Goal: Task Accomplishment & Management: Manage account settings

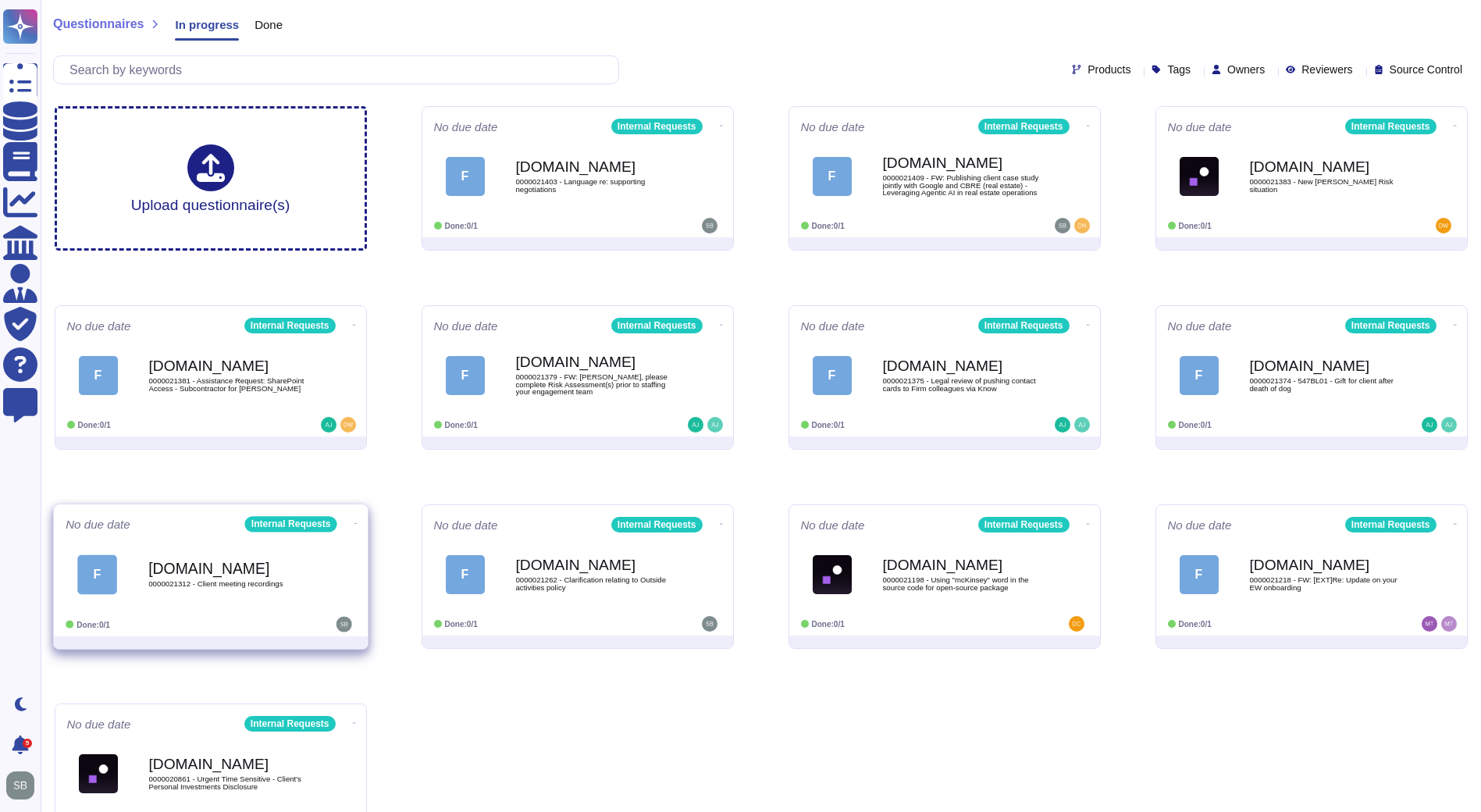
click at [264, 572] on b "[DOMAIN_NAME]" at bounding box center [227, 567] width 157 height 15
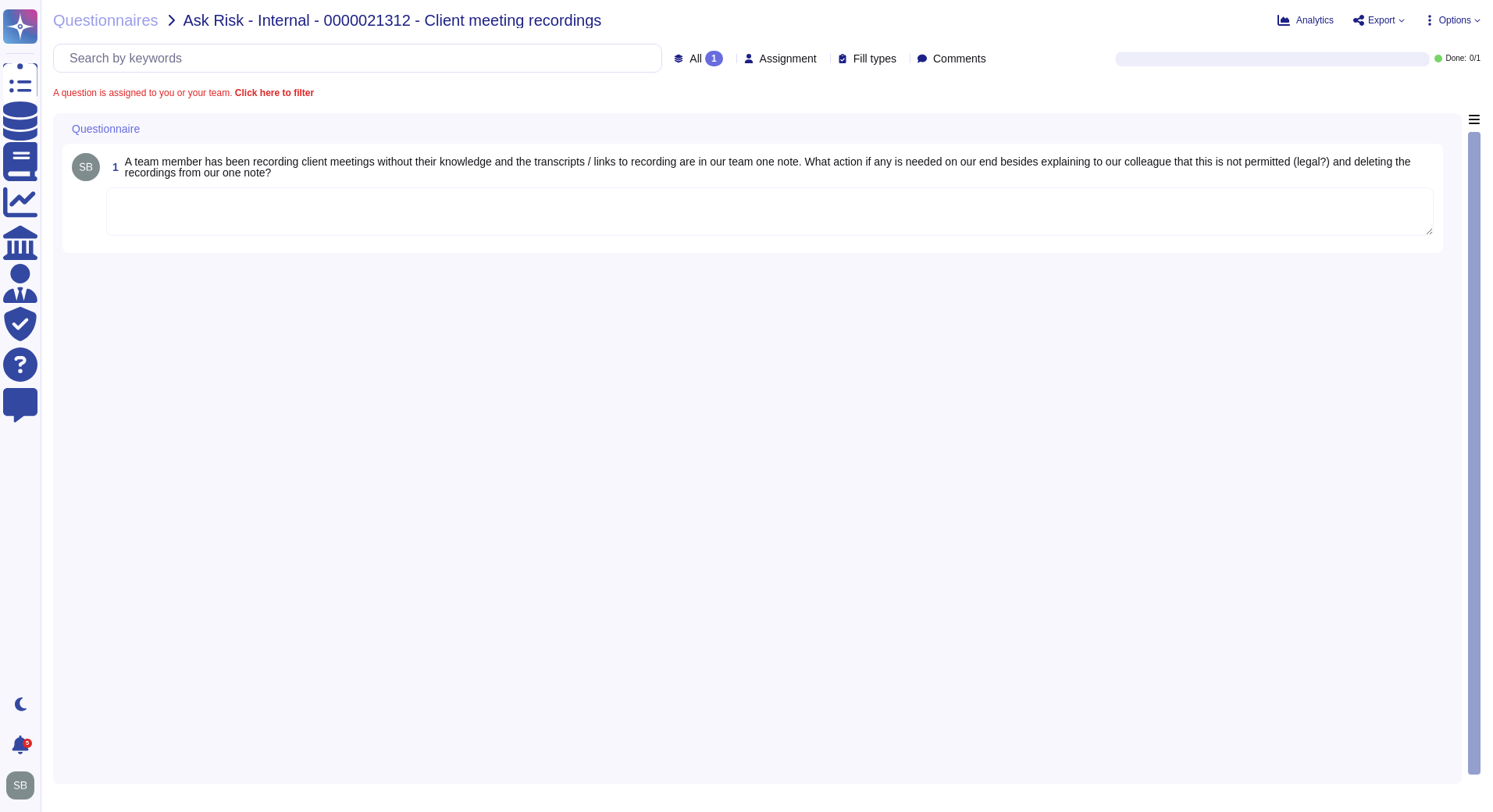
click at [337, 216] on textarea at bounding box center [769, 212] width 1327 height 48
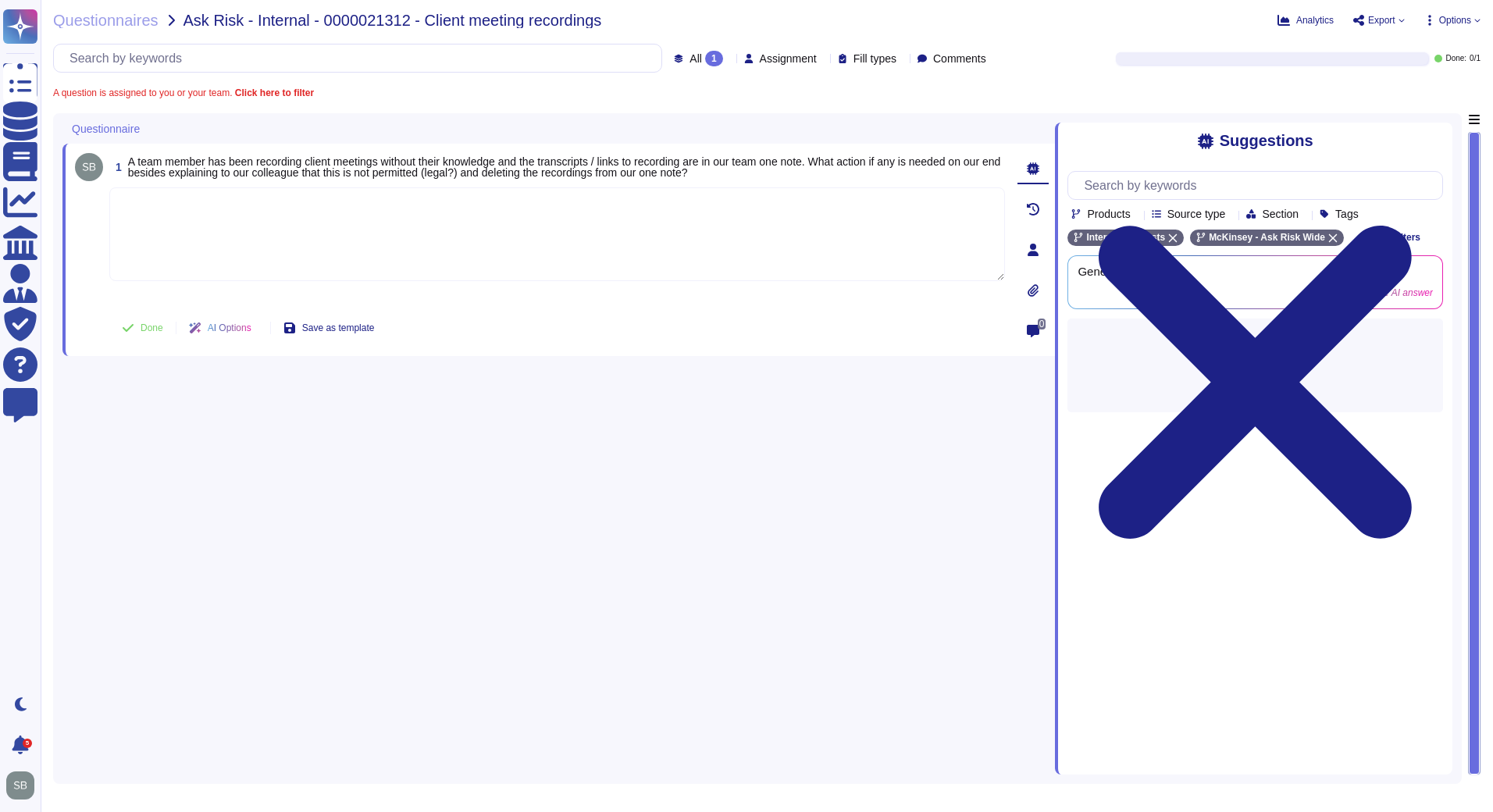
paste textarea "After consulting internally, at this point, no further action is specifically r…"
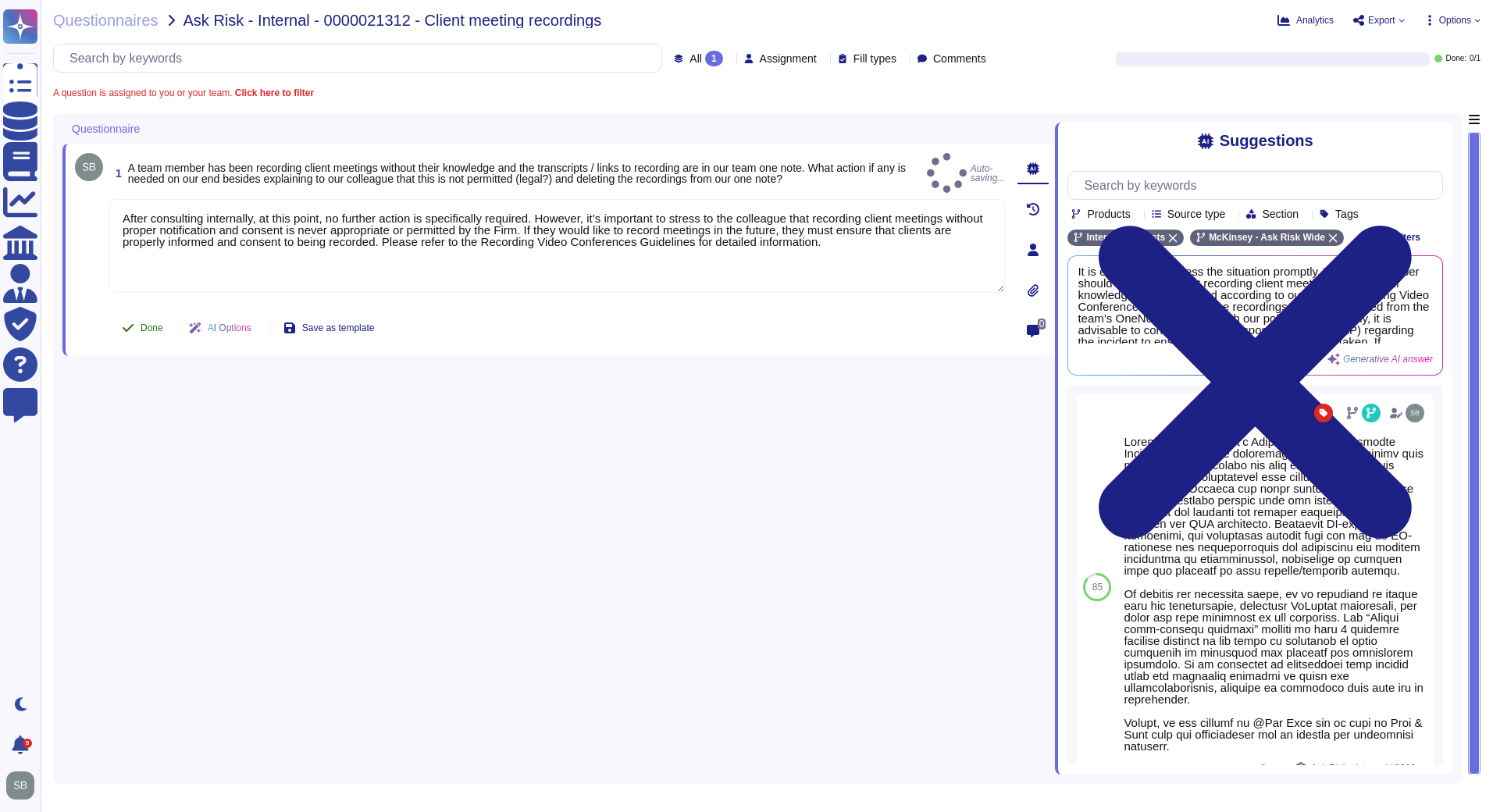
click at [147, 324] on span "Done" at bounding box center [151, 328] width 22 height 9
type textarea "After consulting internally, at this point, no further action is specifically r…"
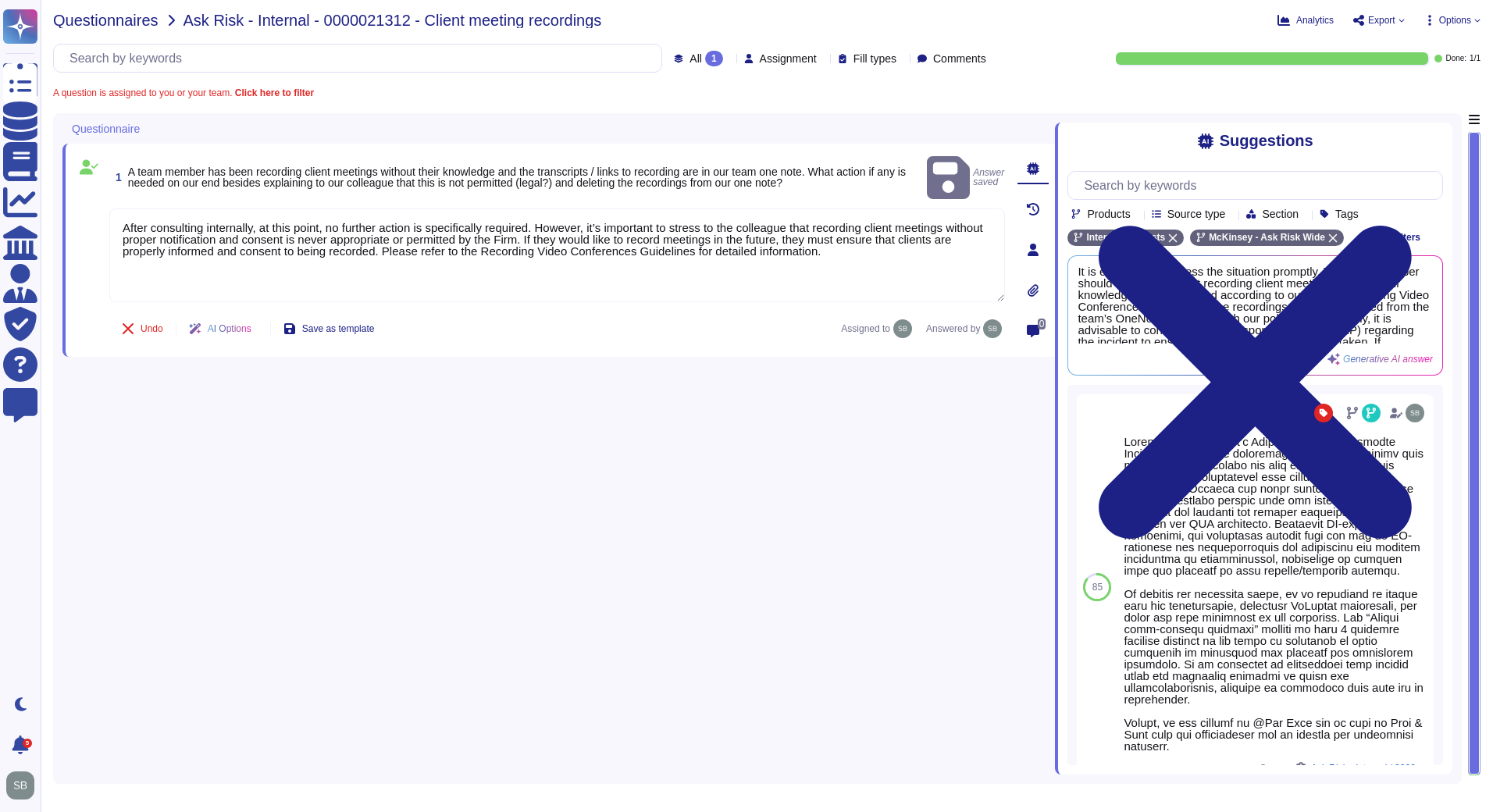
click at [99, 27] on span "Questionnaires" at bounding box center [105, 20] width 105 height 15
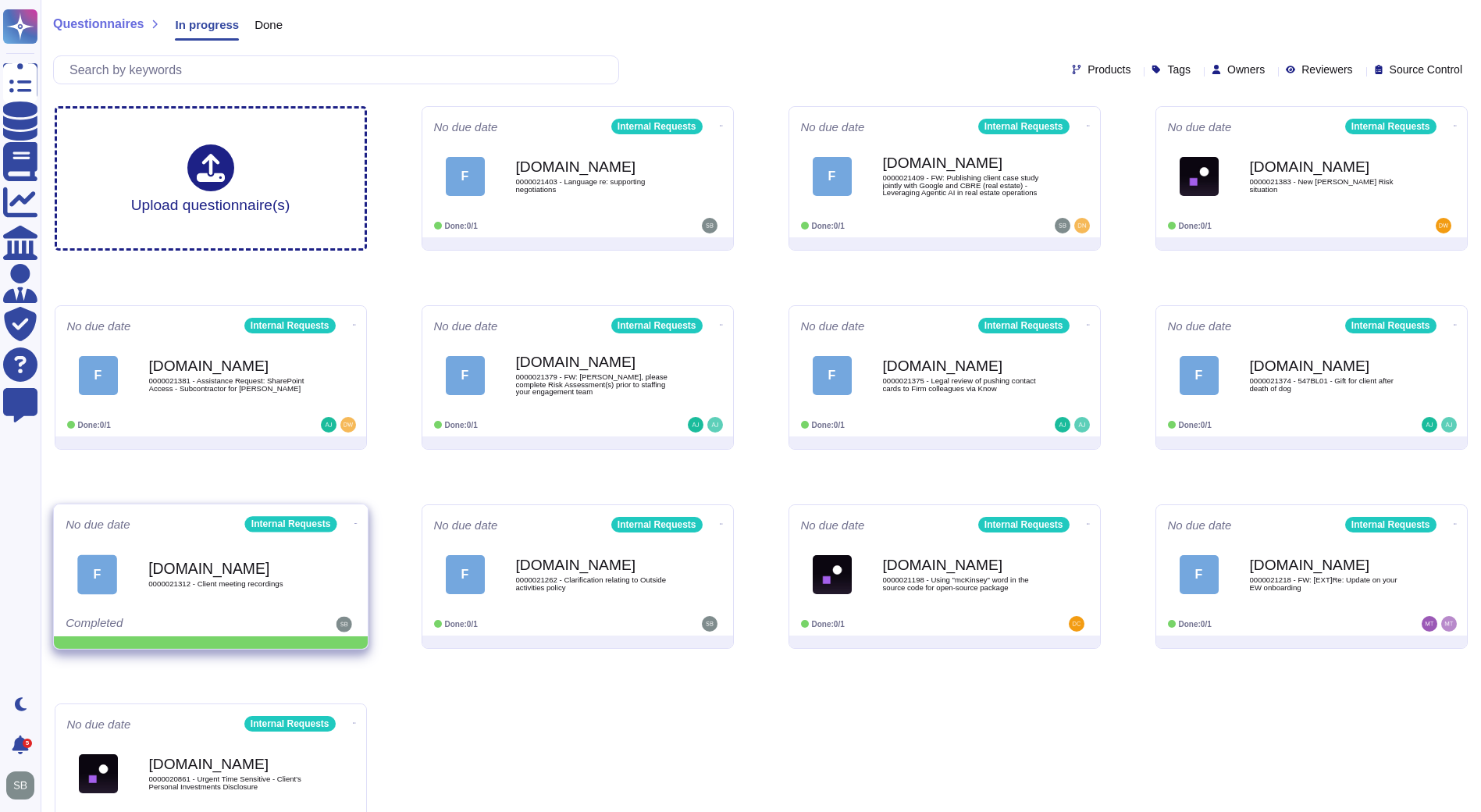
click at [720, 128] on icon at bounding box center [721, 126] width 3 height 4
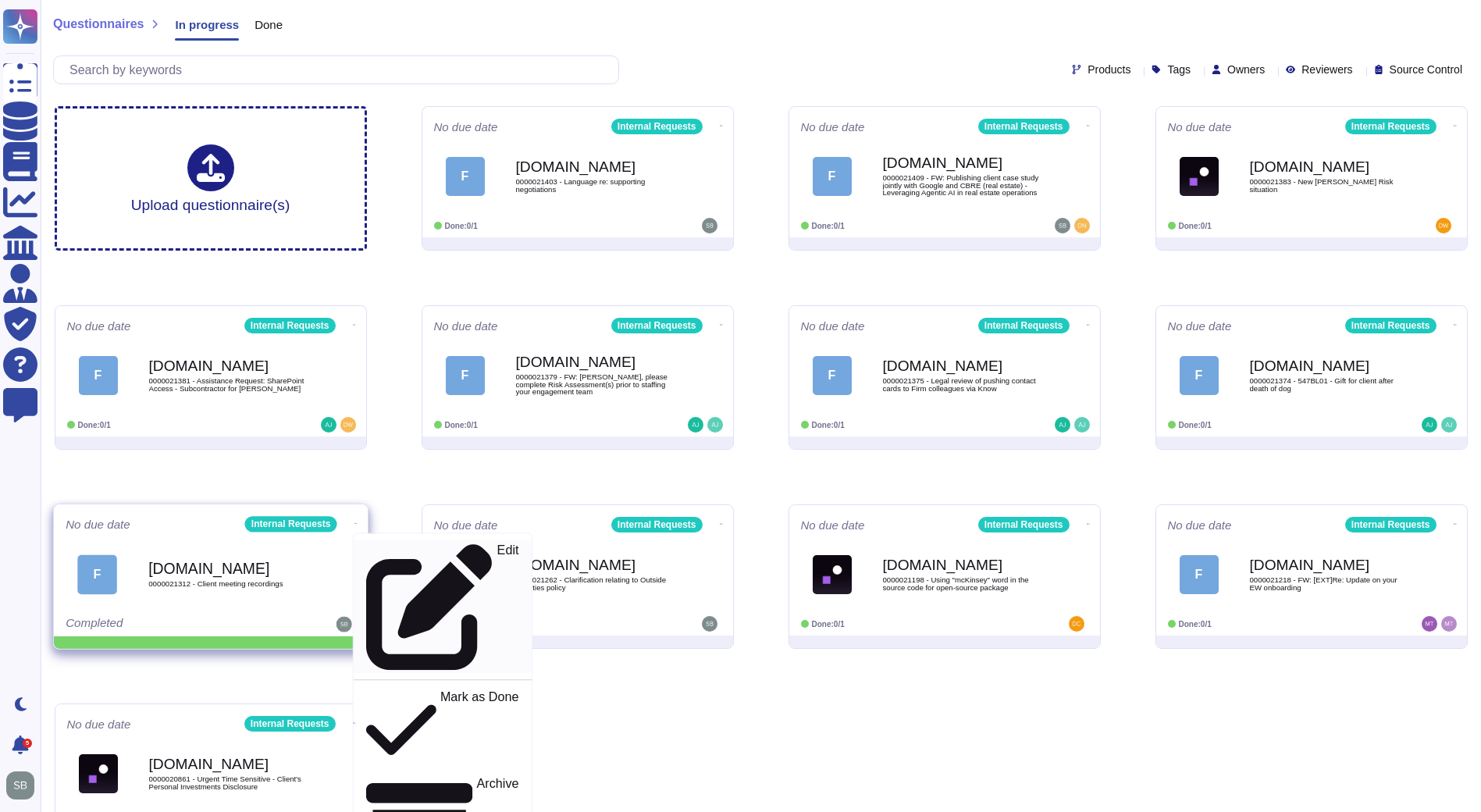
click at [497, 557] on p "Edit" at bounding box center [507, 607] width 21 height 127
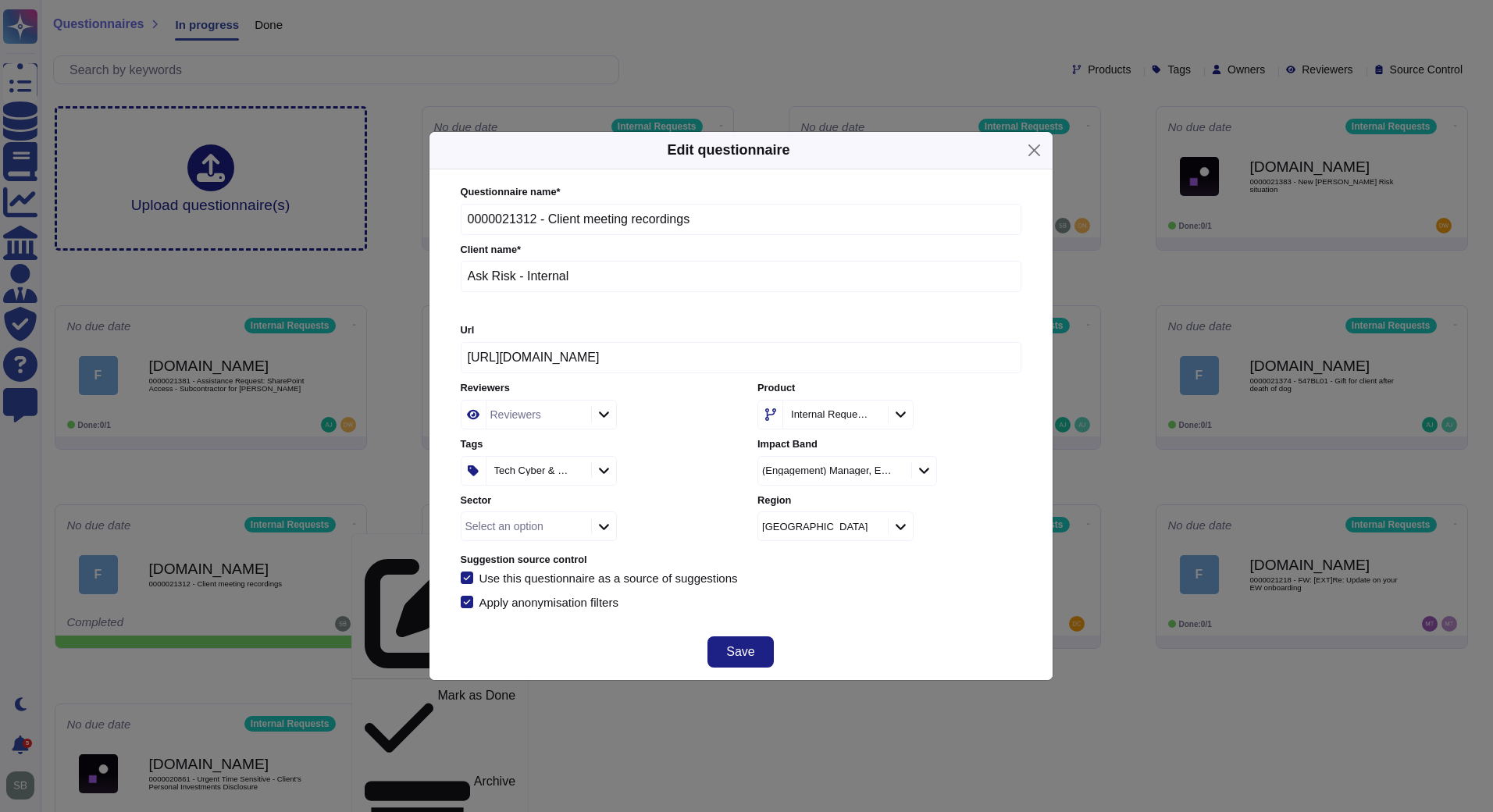
click at [577, 470] on div "Tech Cyber & Data" at bounding box center [536, 470] width 101 height 28
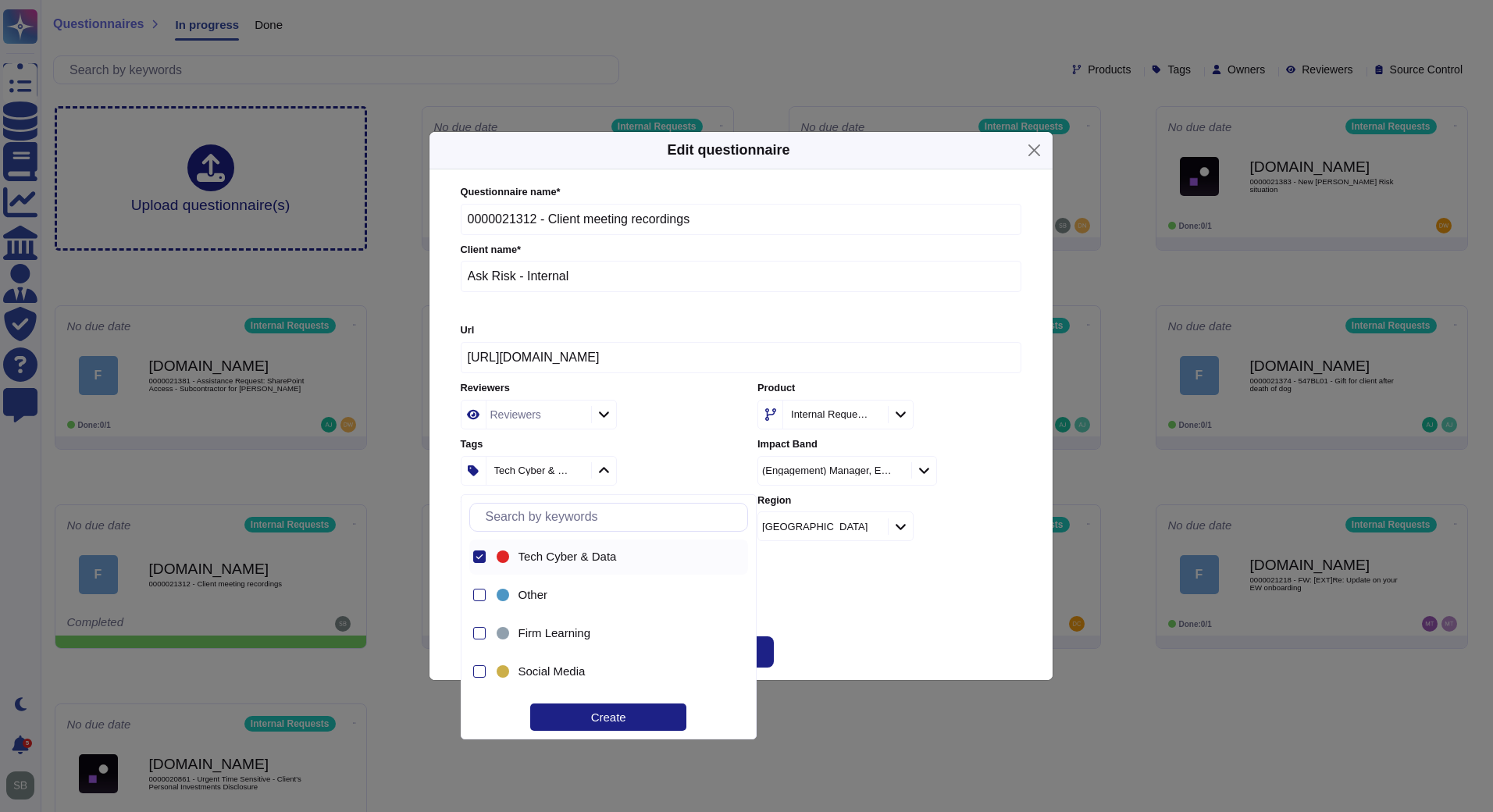
click at [480, 551] on div at bounding box center [479, 557] width 13 height 13
click at [527, 522] on input "text" at bounding box center [612, 517] width 269 height 28
type input "l"
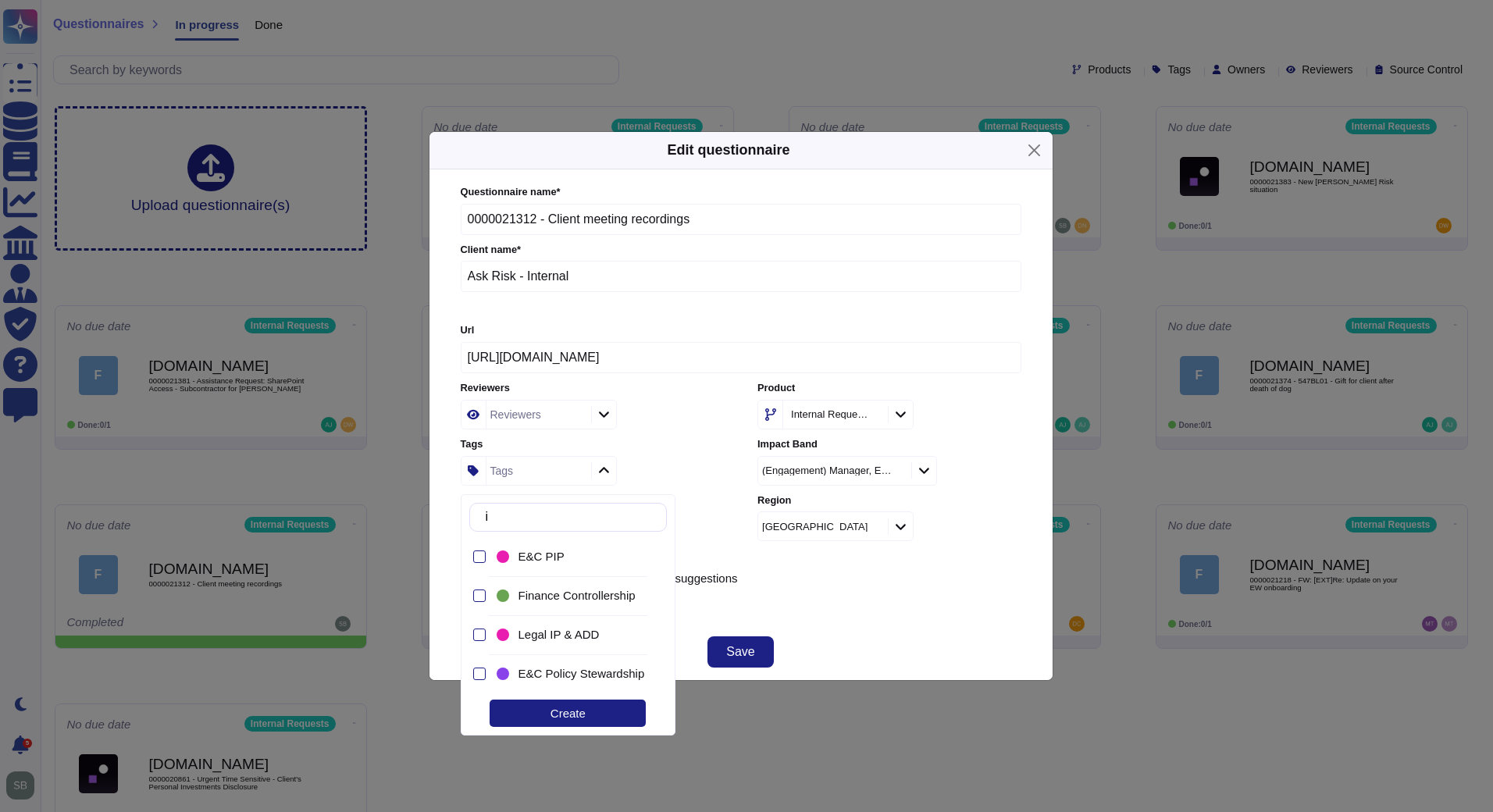
type input "ip"
click at [476, 632] on div at bounding box center [479, 634] width 13 height 13
click at [801, 595] on div "Questionnaire name * 0000021312 - Client meeting recordings Client name * Ask R…" at bounding box center [741, 397] width 560 height 423
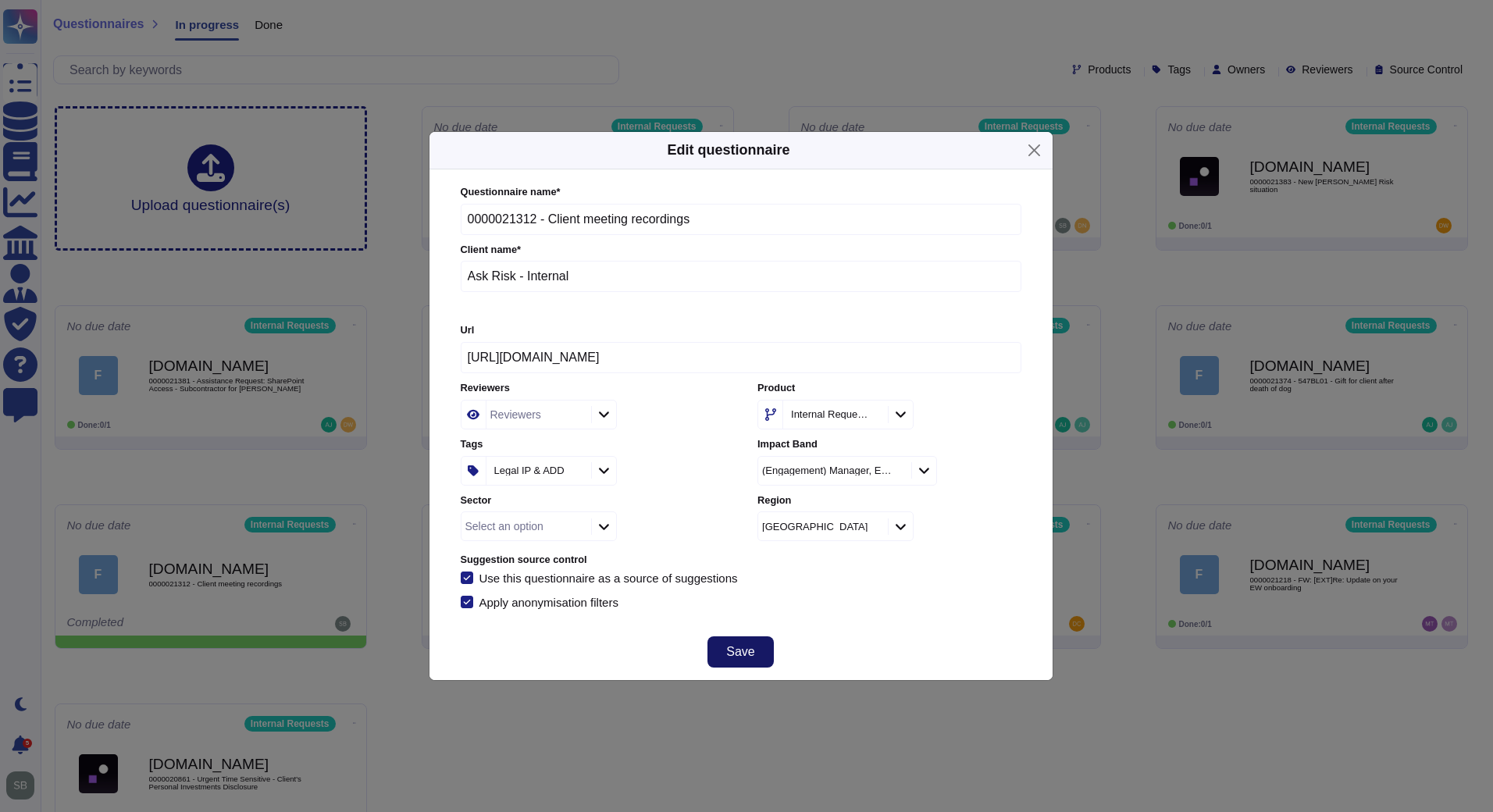
click at [740, 658] on span "Save" at bounding box center [740, 652] width 28 height 13
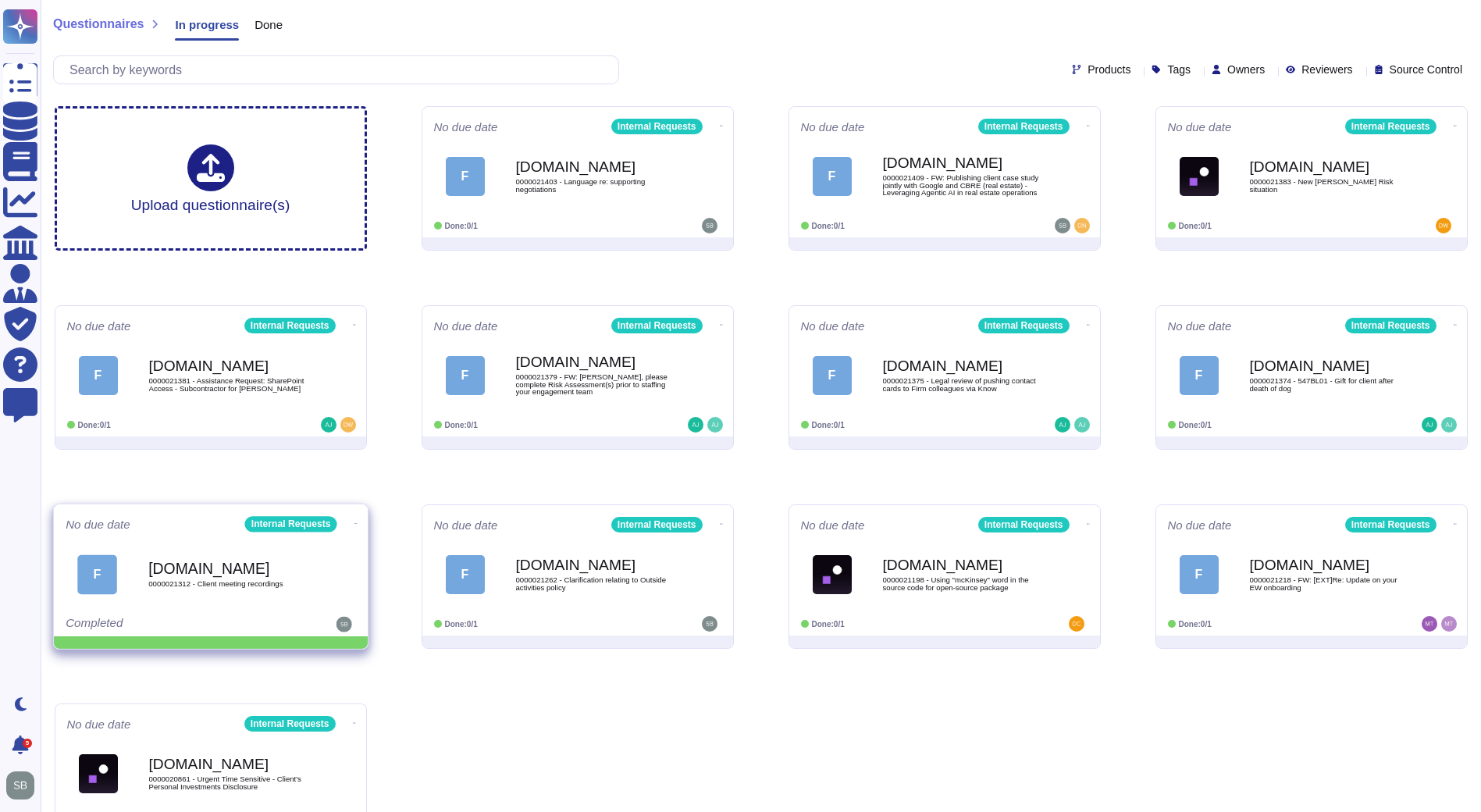
click at [720, 128] on icon at bounding box center [721, 126] width 3 height 4
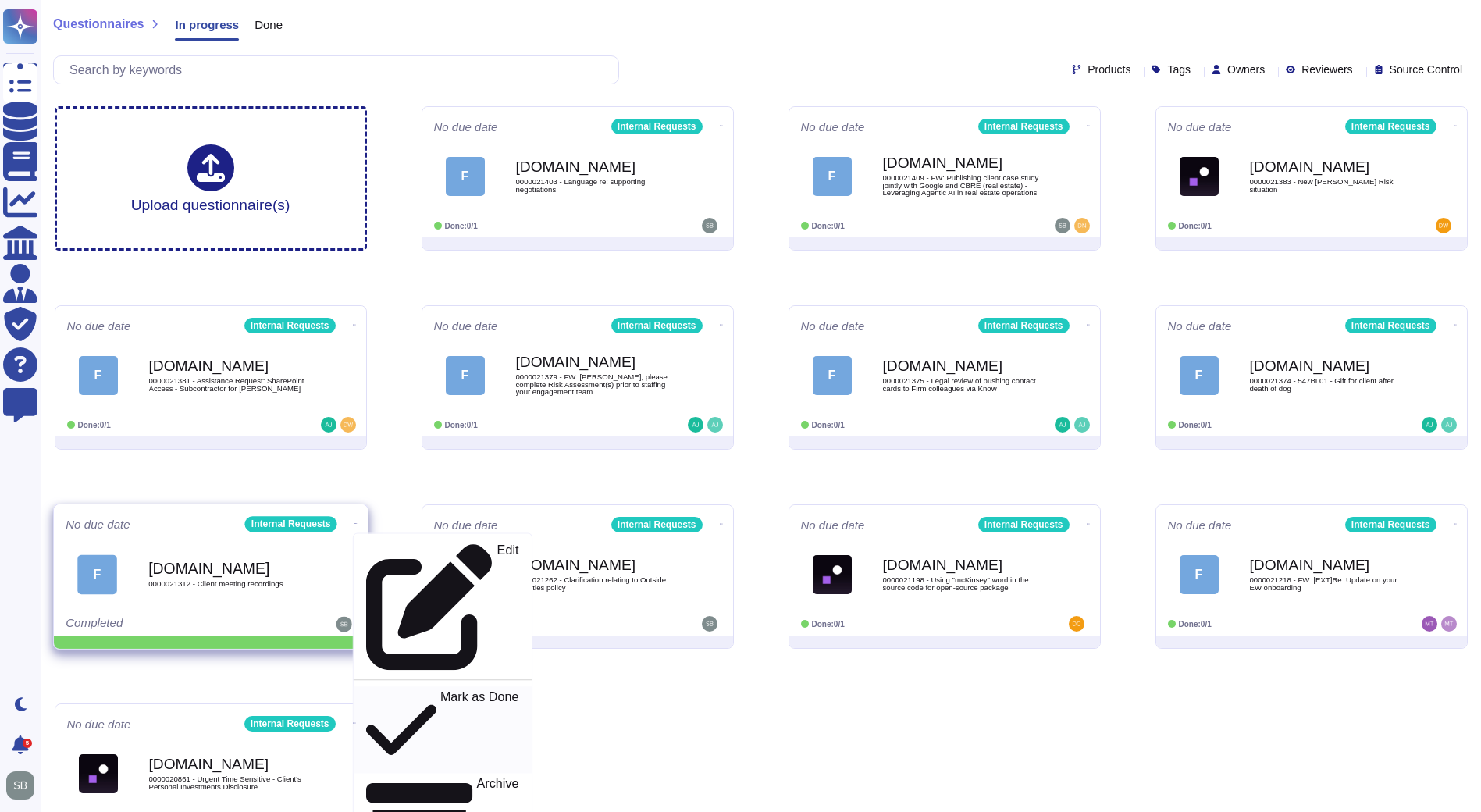
click at [439, 690] on p "Mark as Done" at bounding box center [479, 729] width 79 height 80
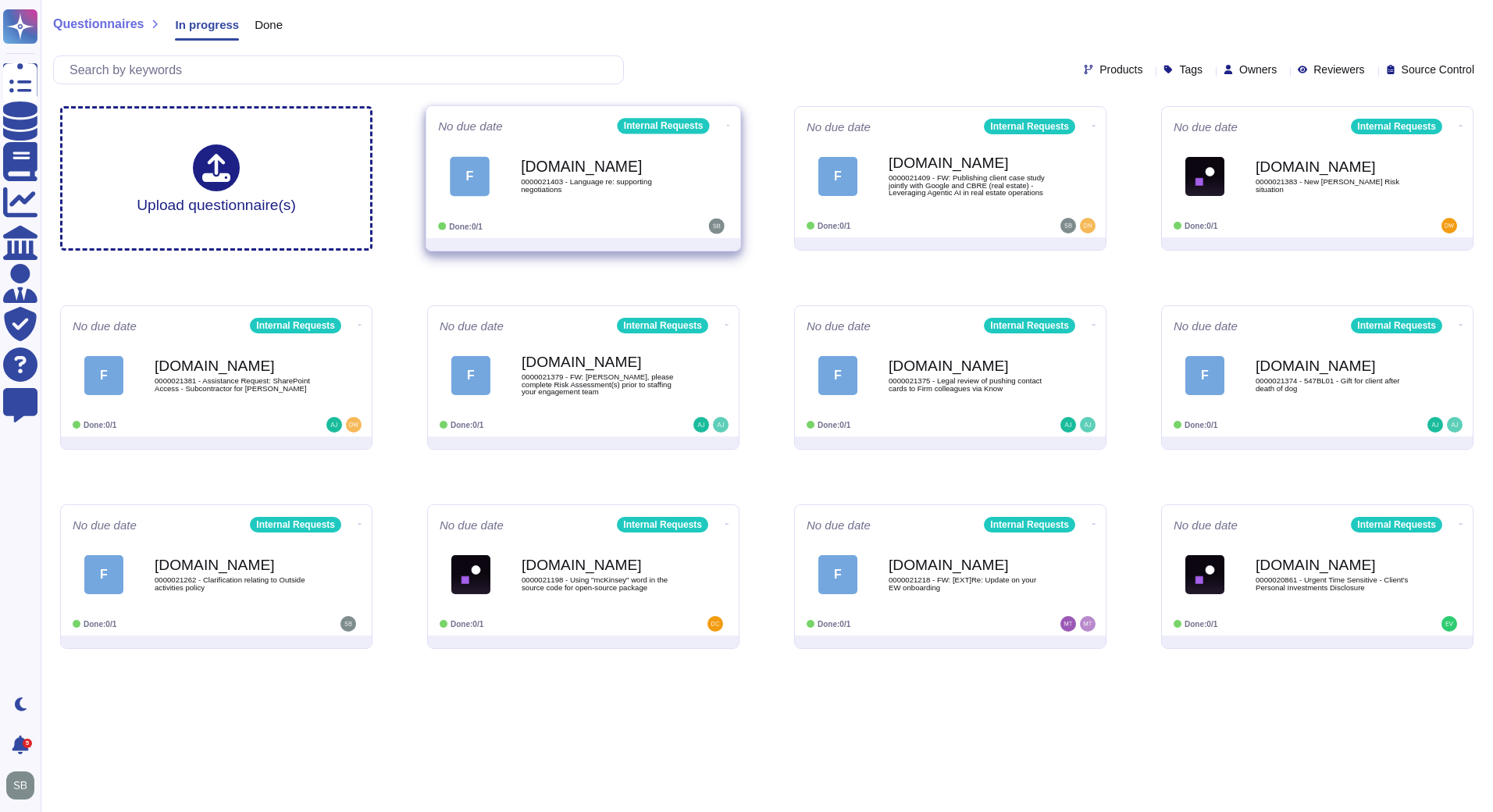
click at [641, 212] on div "F Force.com 0000021403 - Language re: supporting negotiations" at bounding box center [583, 176] width 290 height 79
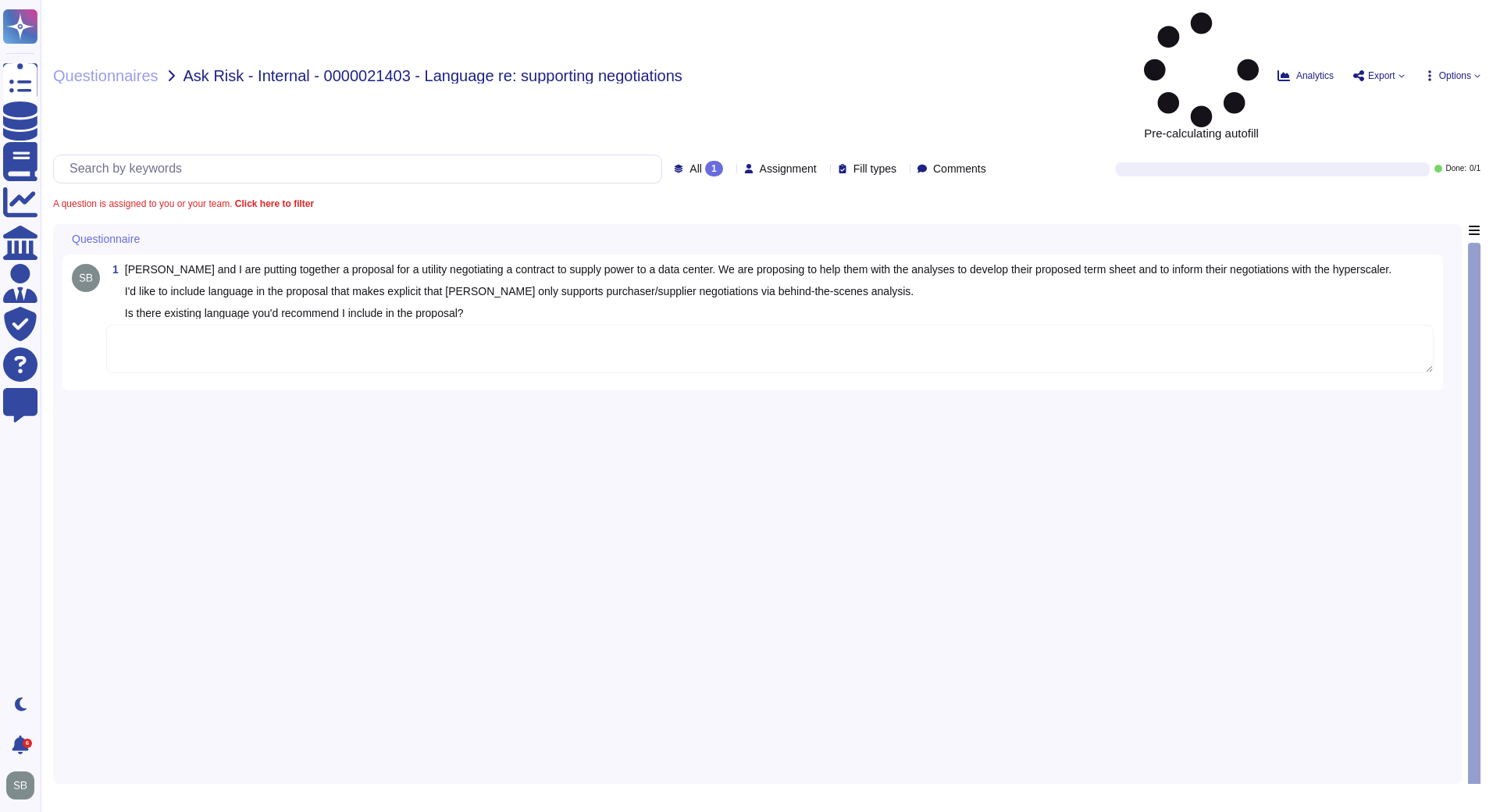
click at [251, 324] on textarea at bounding box center [769, 348] width 1327 height 48
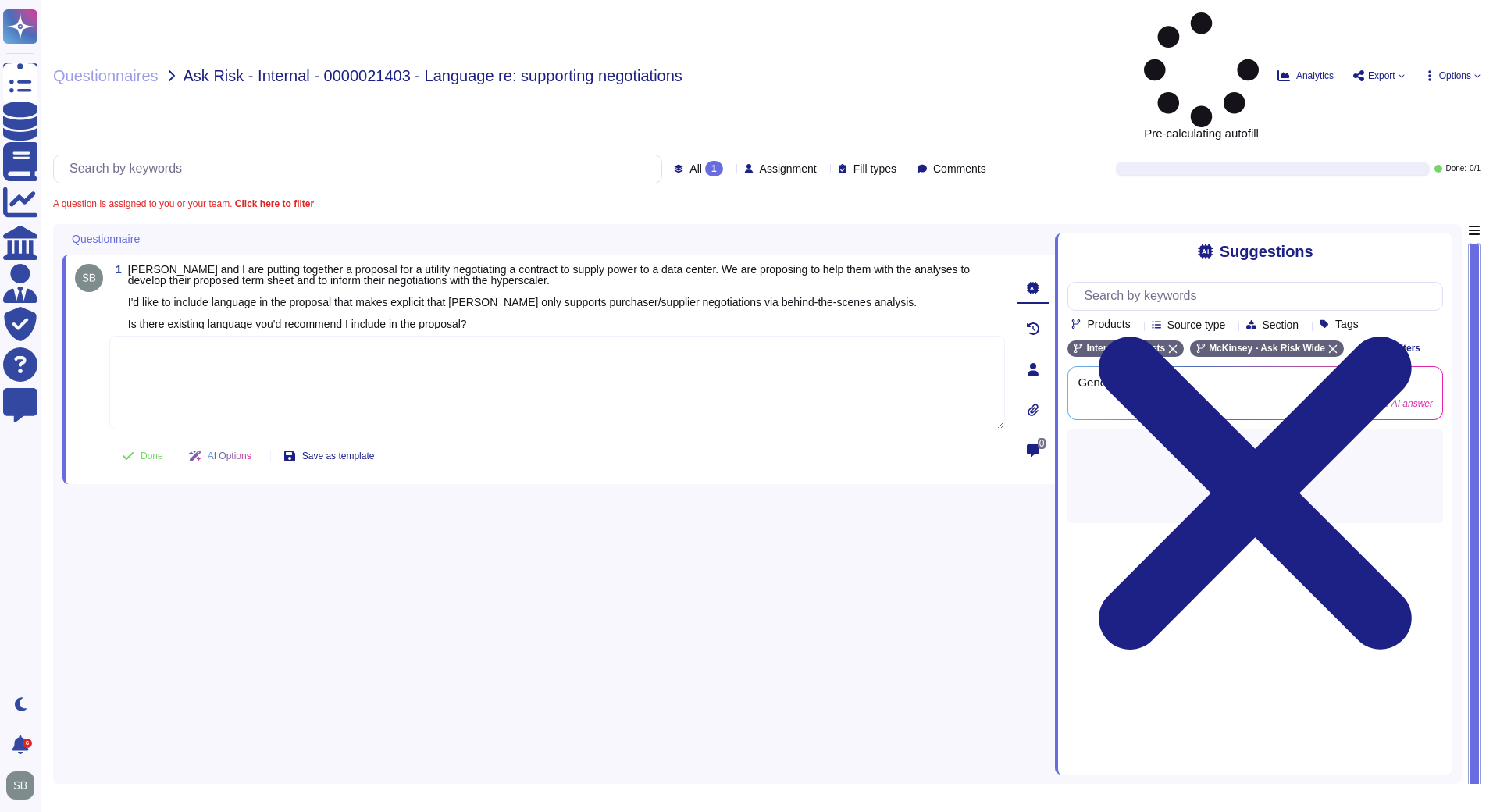
paste textarea "Please leverage PSE – Client confirmation templates for the required language, …"
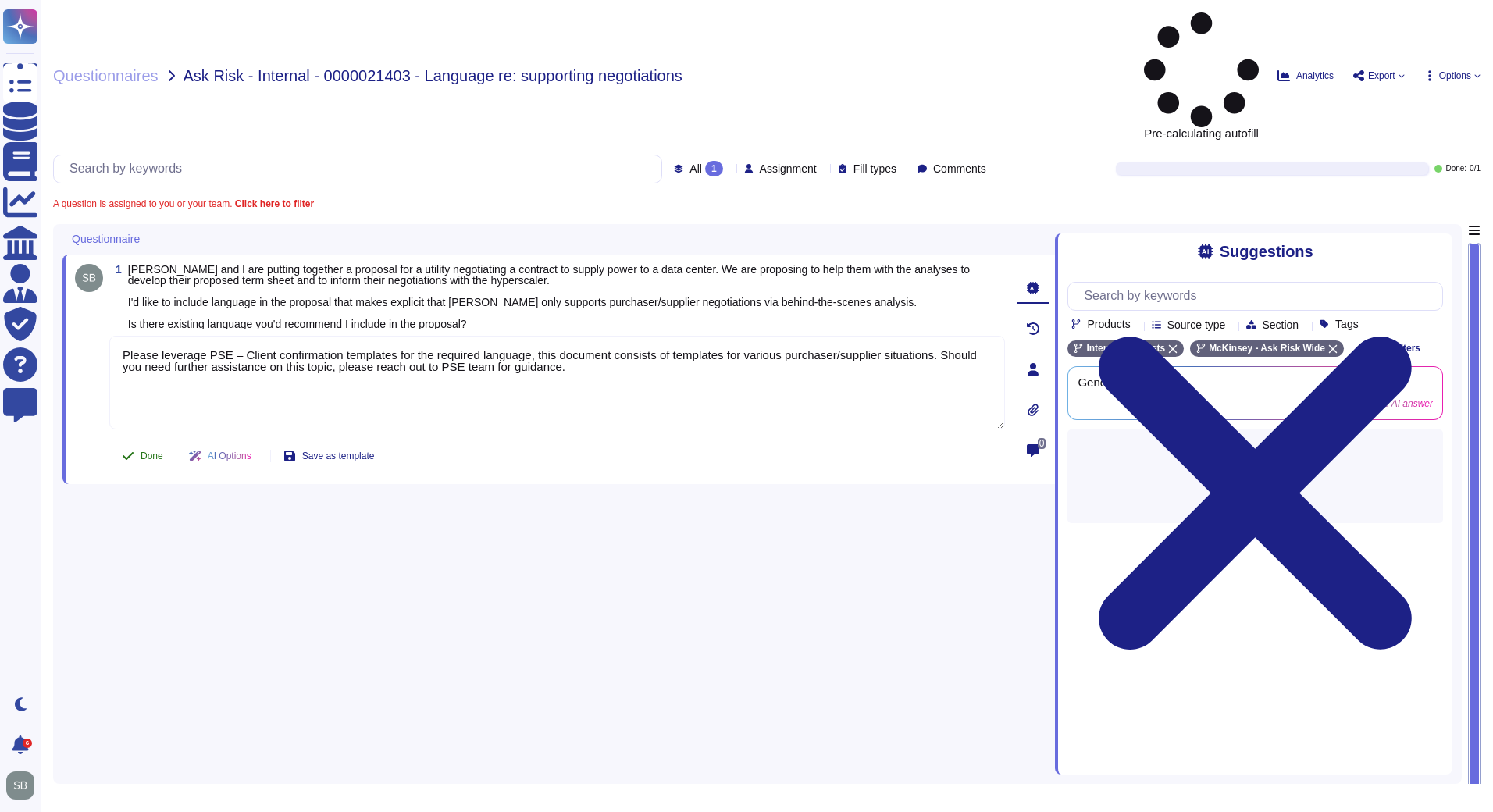
type textarea "Please leverage PSE – Client confirmation templates for the required language, …"
click at [147, 451] on span "Done" at bounding box center [151, 456] width 22 height 9
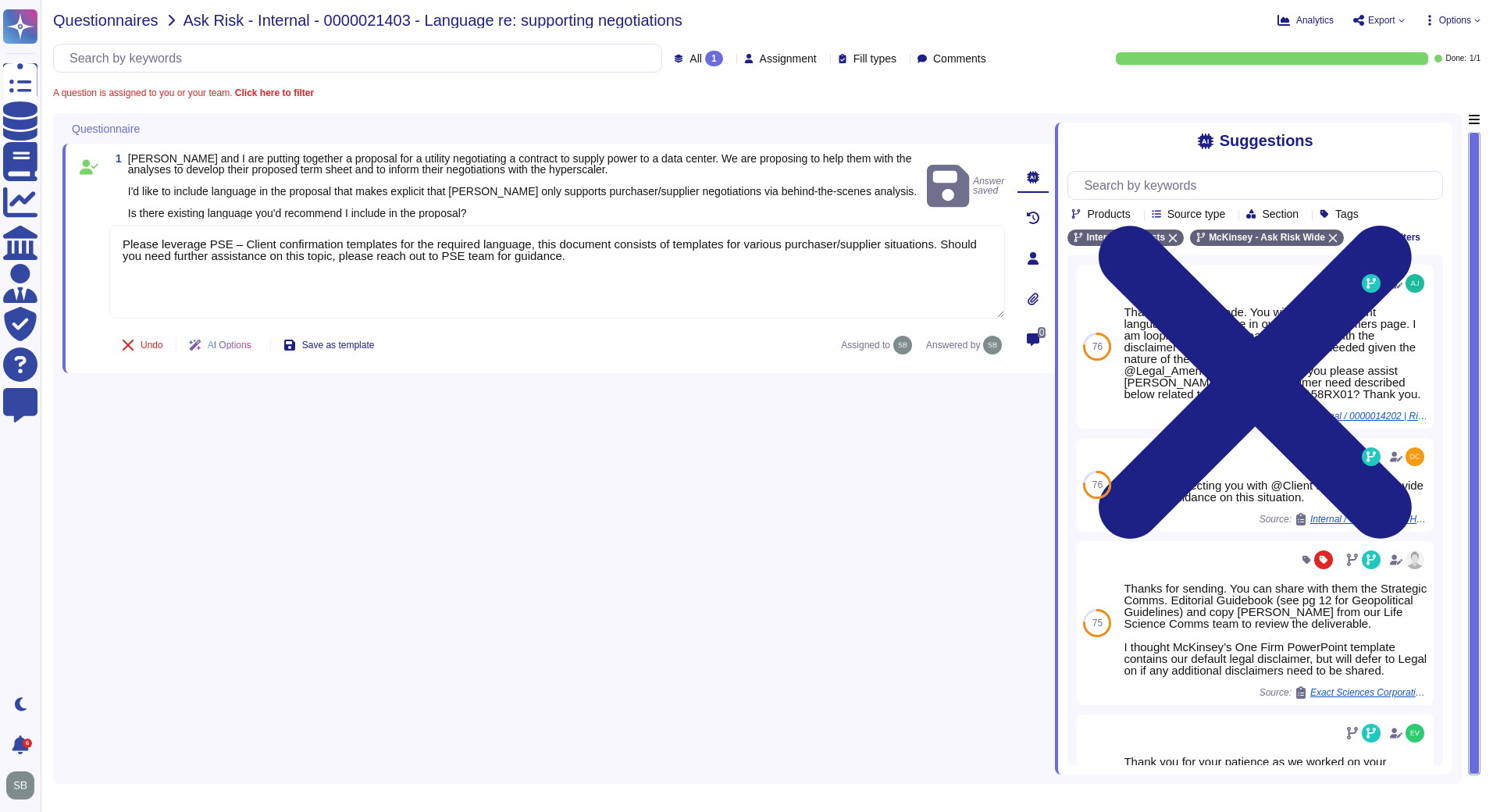
click at [119, 22] on span "Questionnaires" at bounding box center [105, 20] width 105 height 15
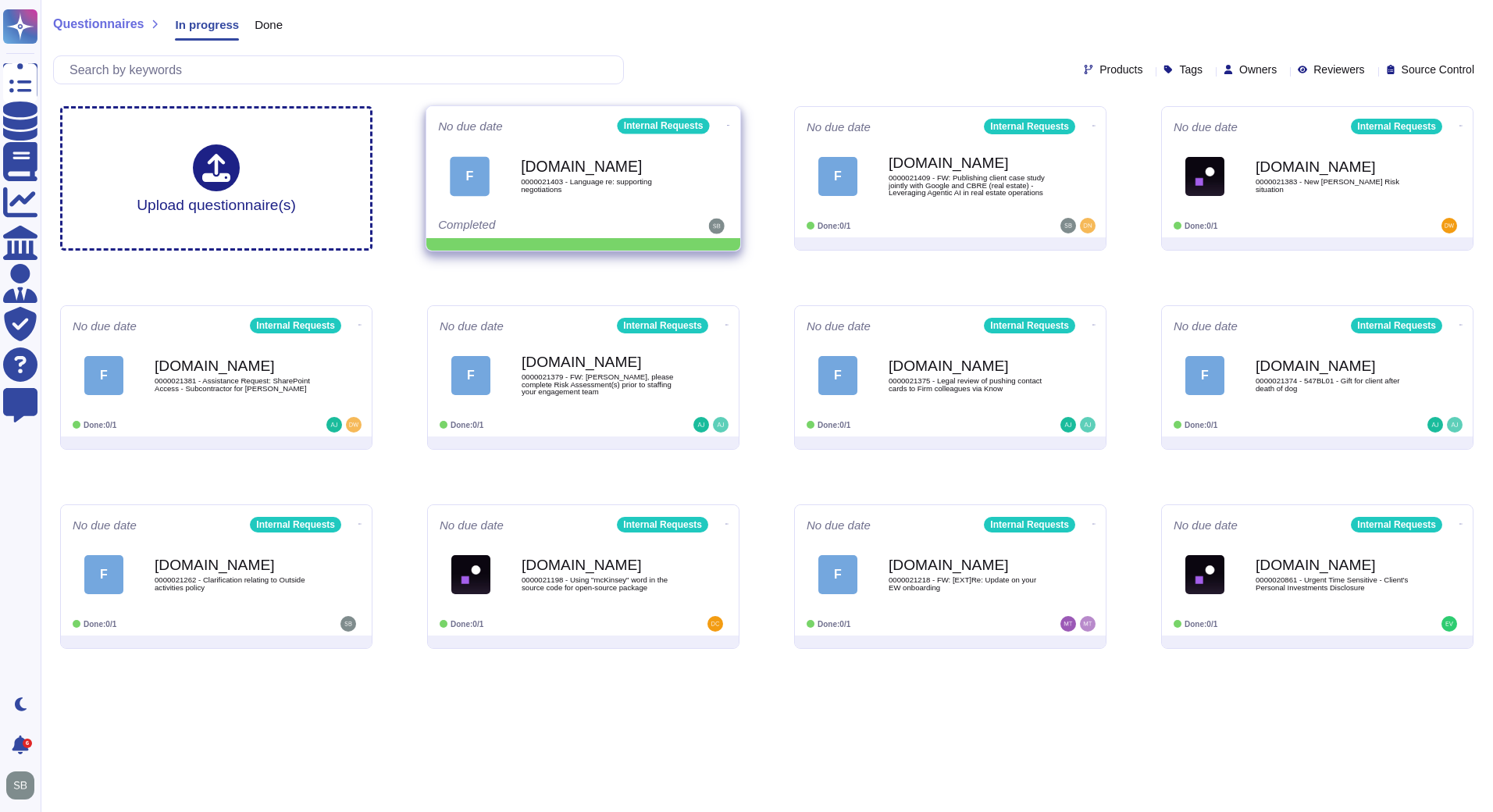
click at [726, 123] on icon at bounding box center [727, 125] width 3 height 4
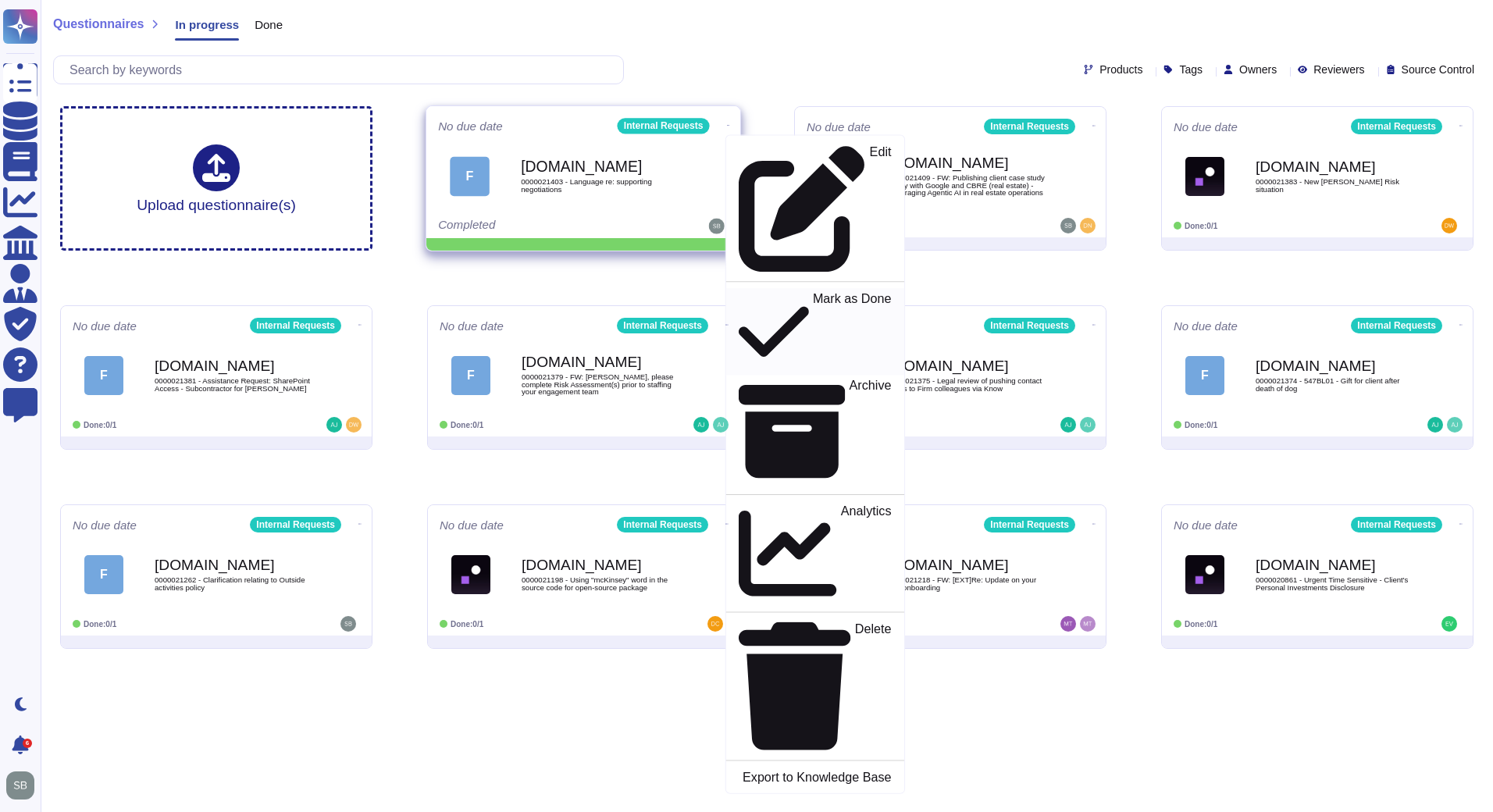
click at [813, 292] on p "Mark as Done" at bounding box center [852, 331] width 79 height 80
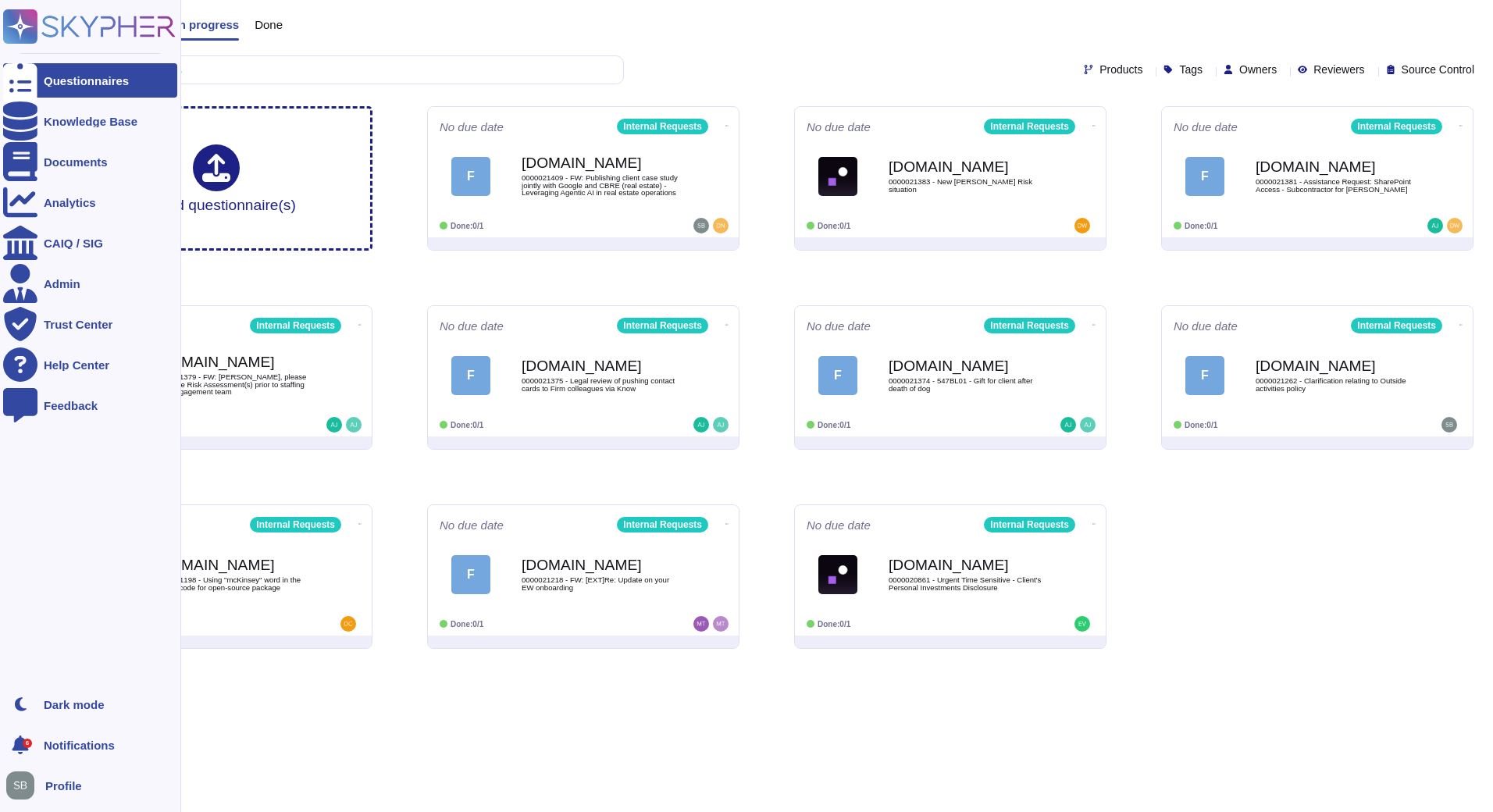
click at [108, 24] on icon at bounding box center [88, 26] width 172 height 34
